Goal: Transaction & Acquisition: Purchase product/service

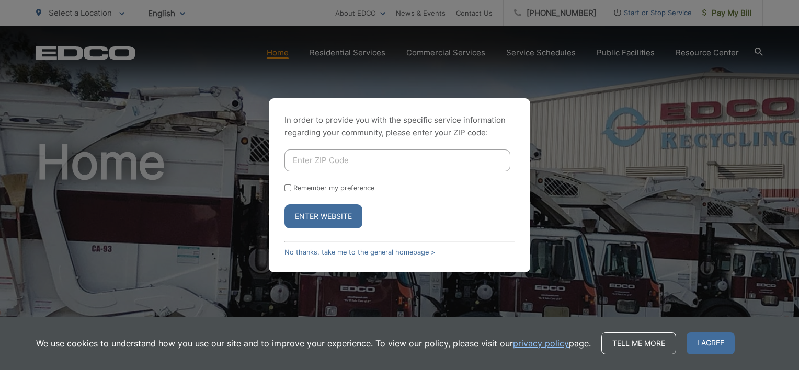
click at [295, 161] on input "Enter ZIP Code" at bounding box center [398, 161] width 226 height 22
type input "92064"
click at [323, 215] on button "Enter Website" at bounding box center [324, 216] width 78 height 24
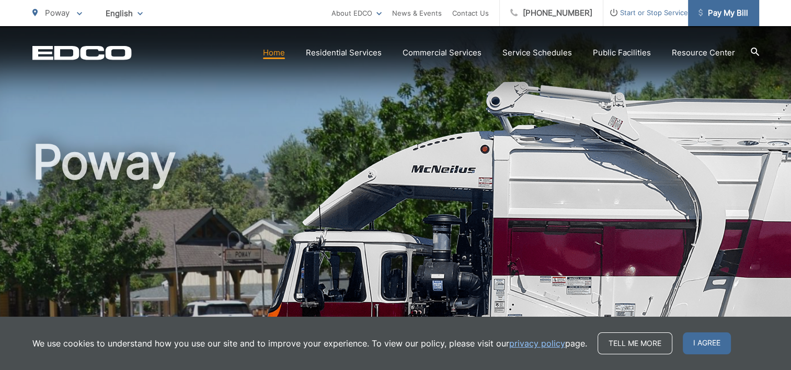
click at [711, 15] on span "Pay My Bill" at bounding box center [724, 13] width 50 height 13
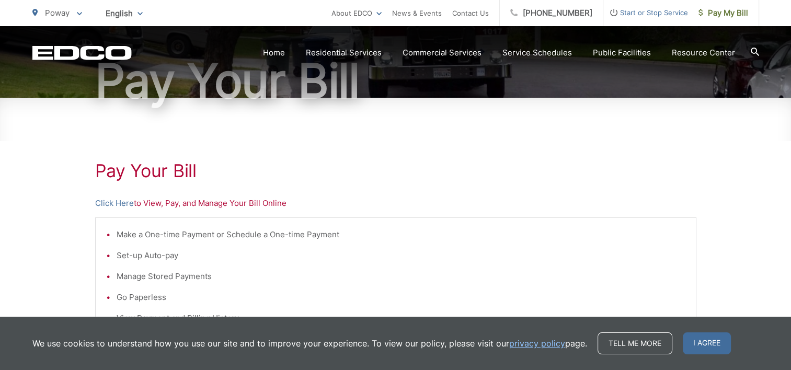
scroll to position [157, 0]
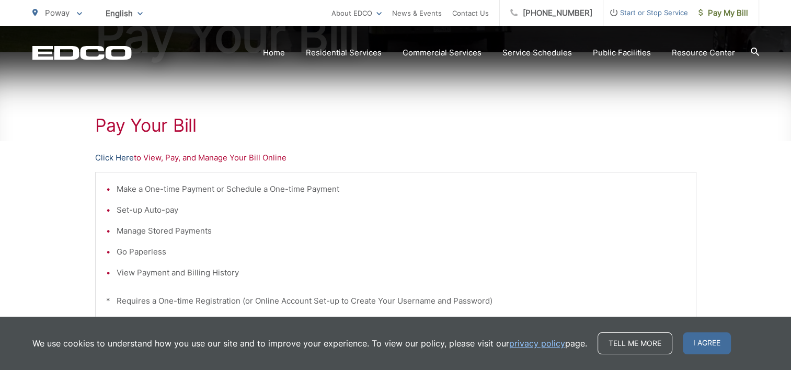
click at [123, 159] on link "Click Here" at bounding box center [114, 158] width 39 height 13
